Goal: Navigation & Orientation: Find specific page/section

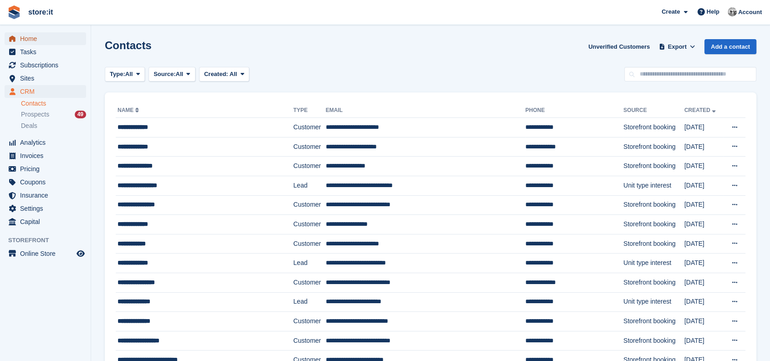
click at [36, 38] on span "Home" at bounding box center [47, 38] width 55 height 13
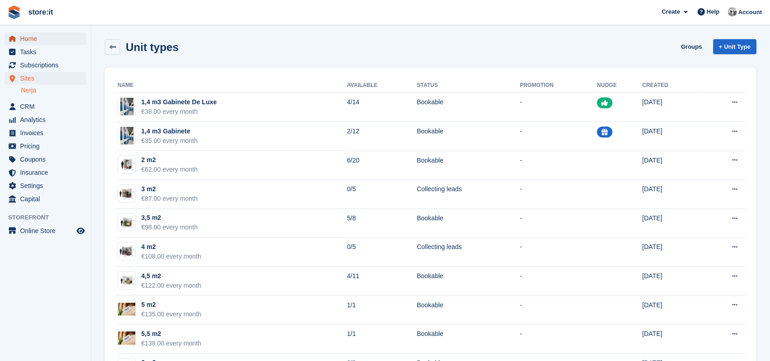
click at [34, 36] on span "Home" at bounding box center [47, 38] width 55 height 13
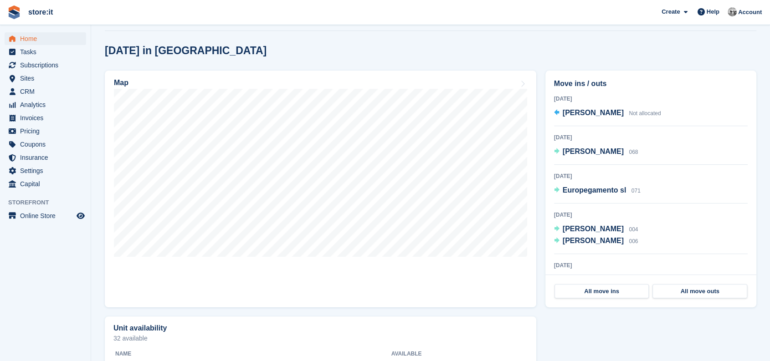
scroll to position [235, 0]
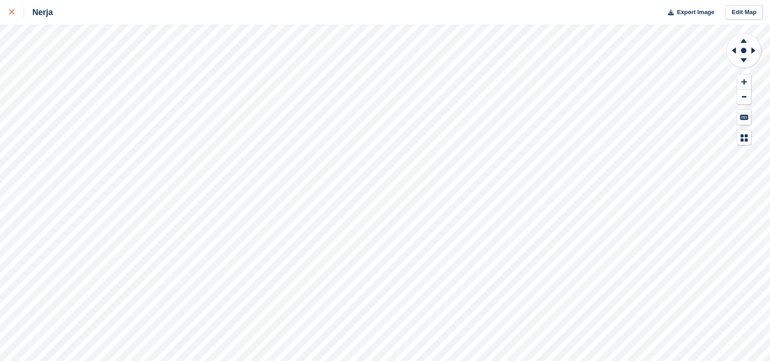
click at [5, 12] on link at bounding box center [12, 12] width 24 height 25
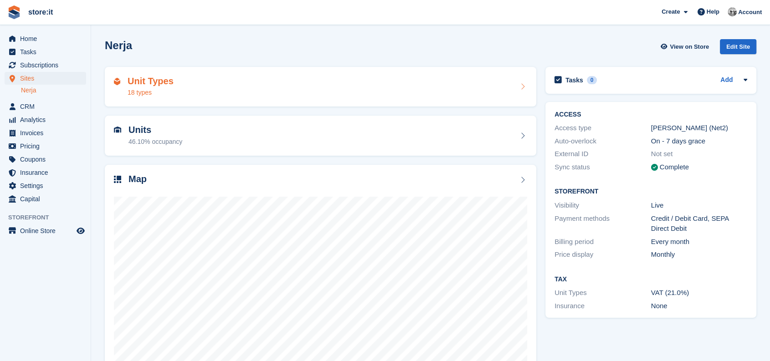
click at [239, 90] on div "Unit Types 18 types" at bounding box center [320, 87] width 413 height 22
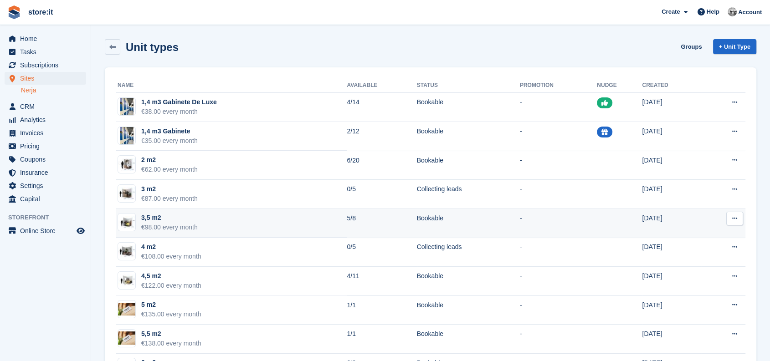
scroll to position [202, 0]
